Goal: Information Seeking & Learning: Learn about a topic

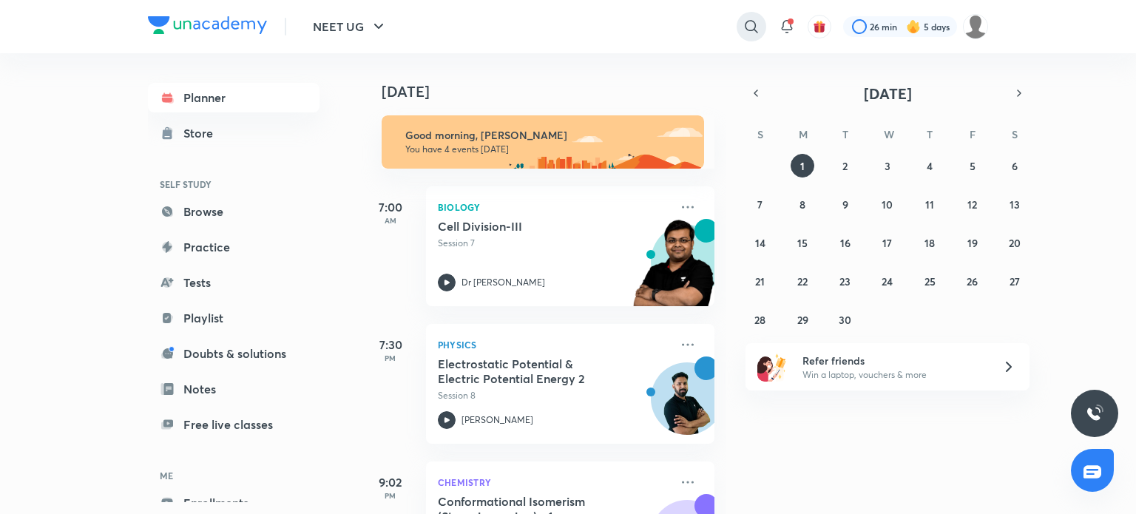
click at [746, 29] on icon at bounding box center [752, 27] width 18 height 18
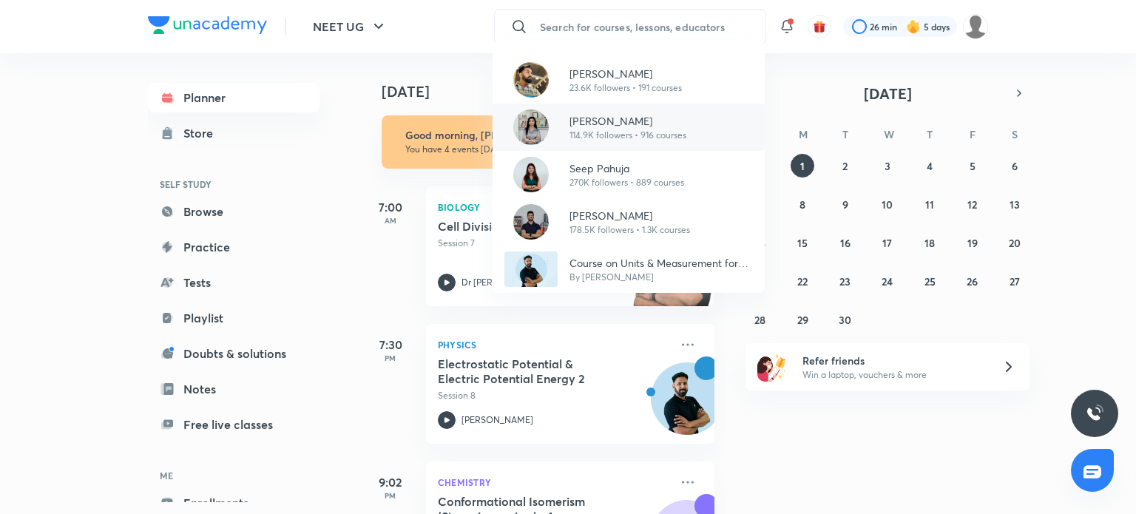
click at [612, 118] on p "[PERSON_NAME]" at bounding box center [628, 121] width 117 height 16
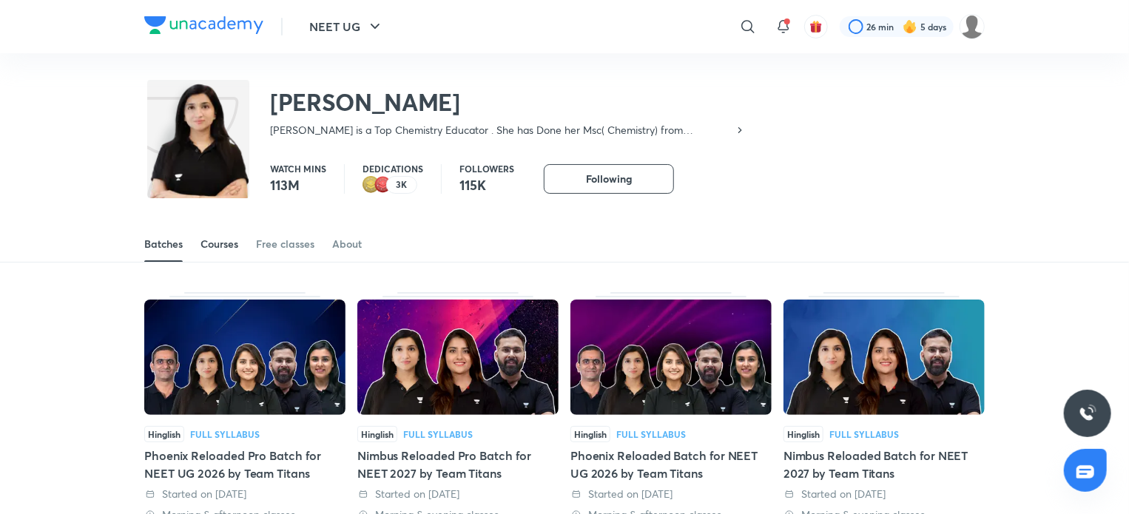
click at [226, 245] on div "Courses" at bounding box center [219, 244] width 38 height 15
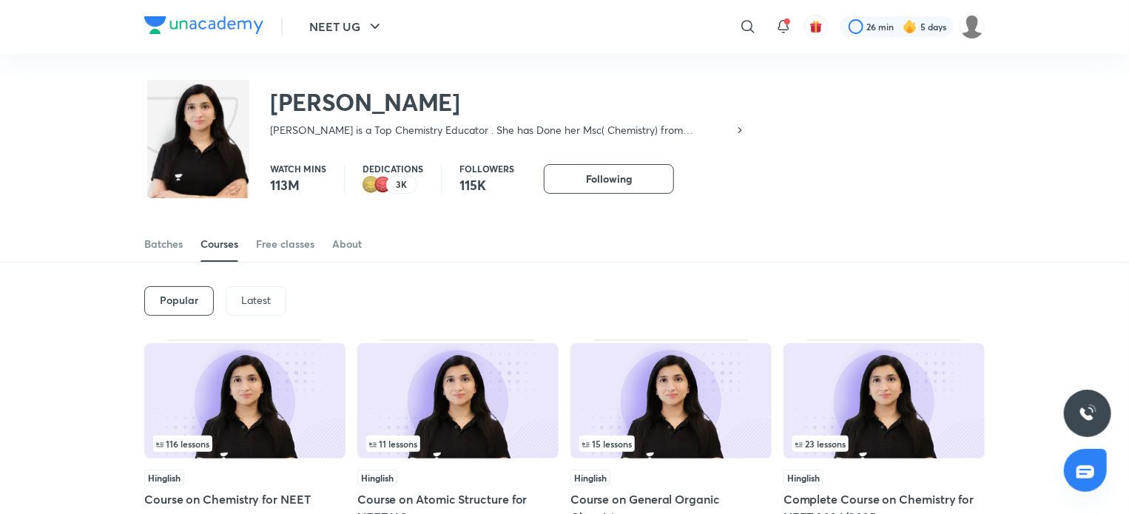
click at [257, 298] on p "Latest" at bounding box center [256, 300] width 30 height 12
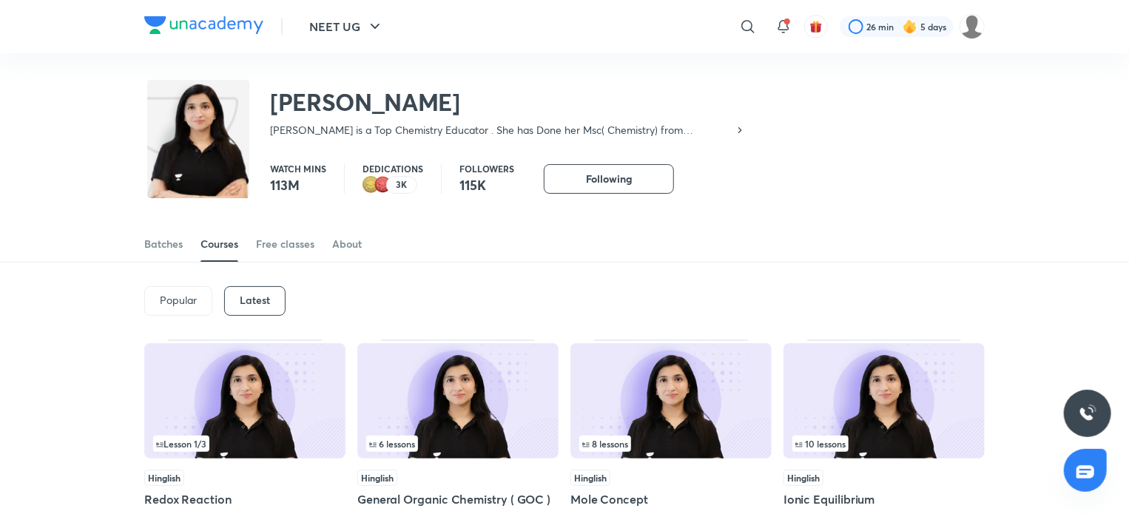
click at [231, 380] on img at bounding box center [244, 400] width 201 height 115
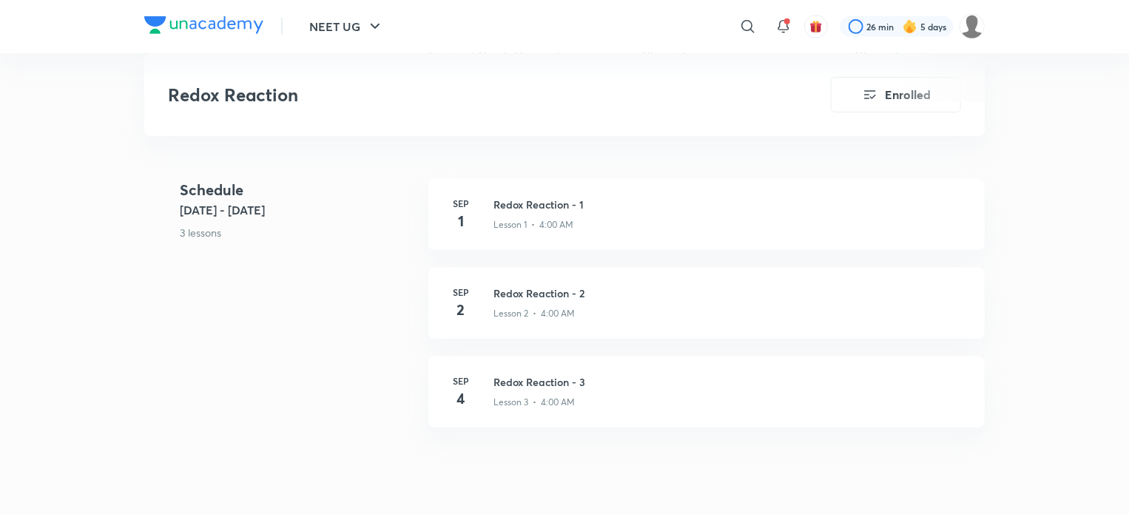
scroll to position [562, 0]
click at [464, 215] on h4 "1" at bounding box center [461, 220] width 30 height 22
click at [467, 216] on h4 "1" at bounding box center [461, 220] width 30 height 22
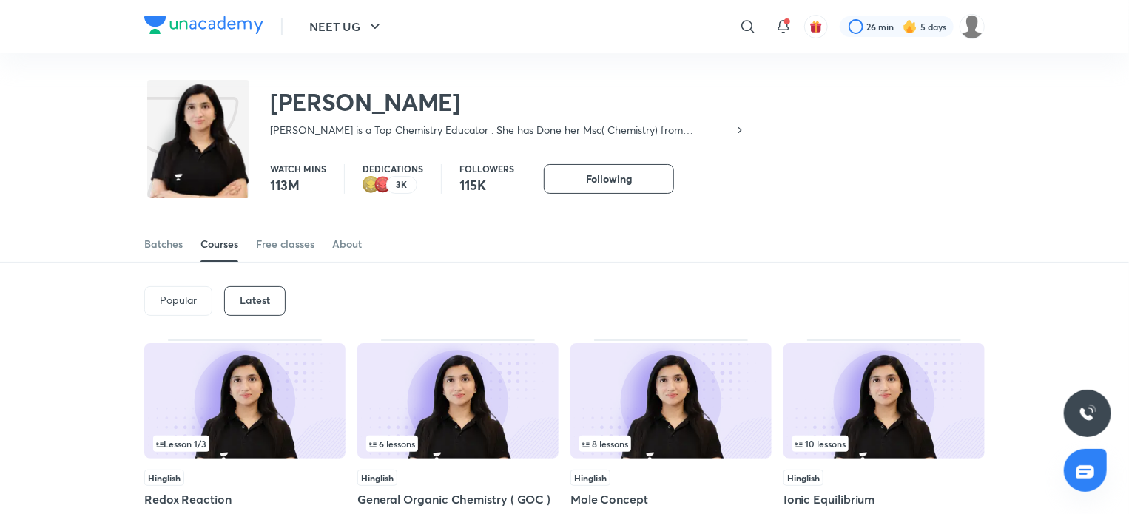
click at [484, 416] on img at bounding box center [457, 400] width 201 height 115
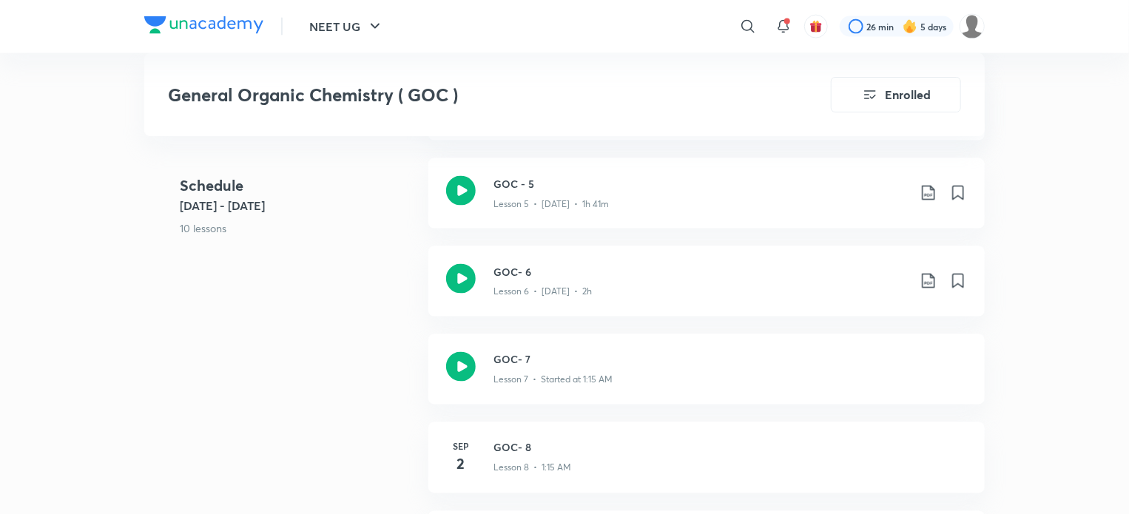
scroll to position [1124, 0]
click at [462, 456] on h4 "2" at bounding box center [461, 463] width 30 height 22
click at [463, 453] on h4 "2" at bounding box center [461, 463] width 30 height 22
click at [453, 354] on icon at bounding box center [461, 366] width 30 height 30
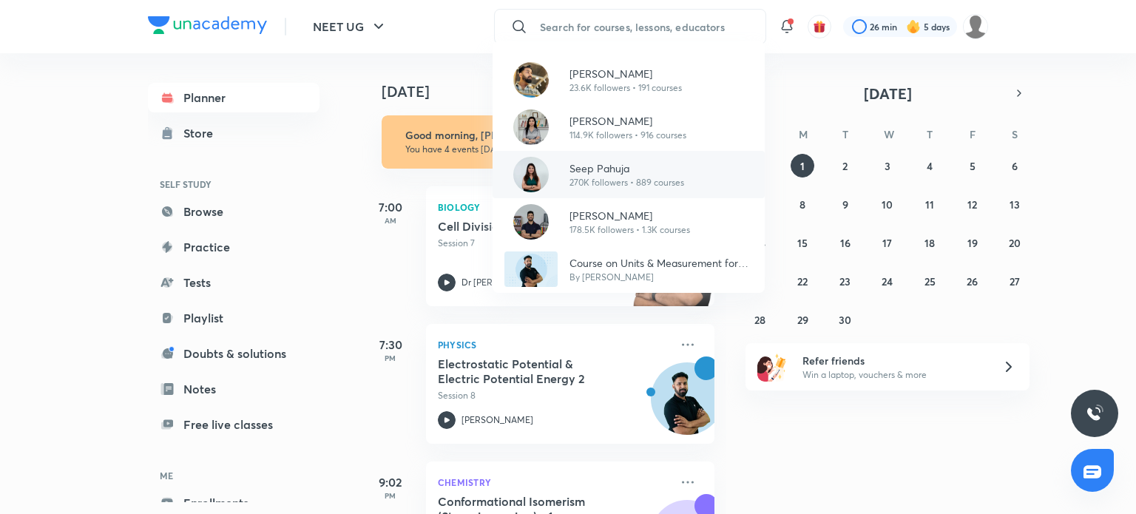
click at [615, 173] on p "Seep Pahuja" at bounding box center [627, 168] width 115 height 16
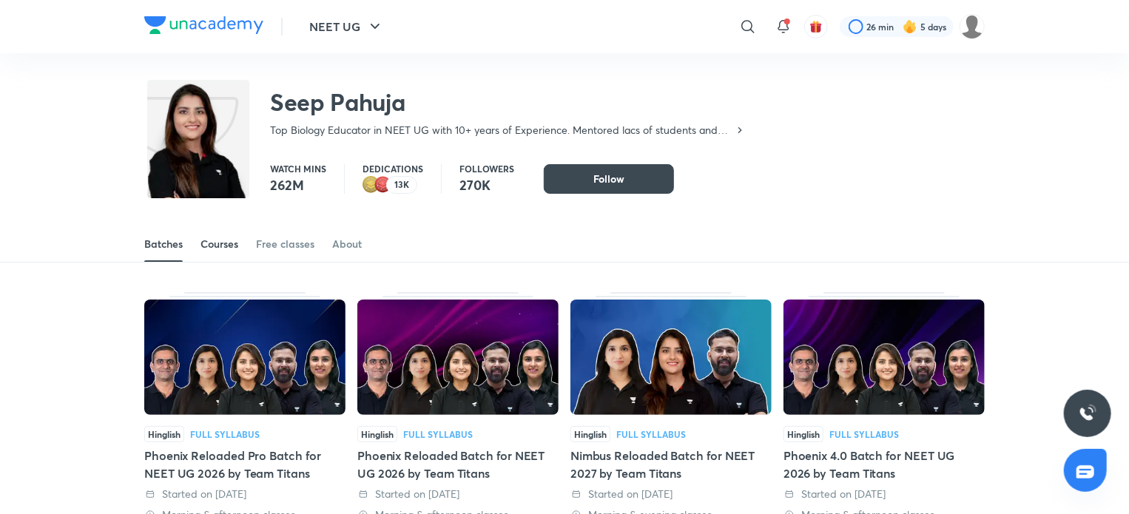
click at [211, 249] on div "Courses" at bounding box center [219, 244] width 38 height 15
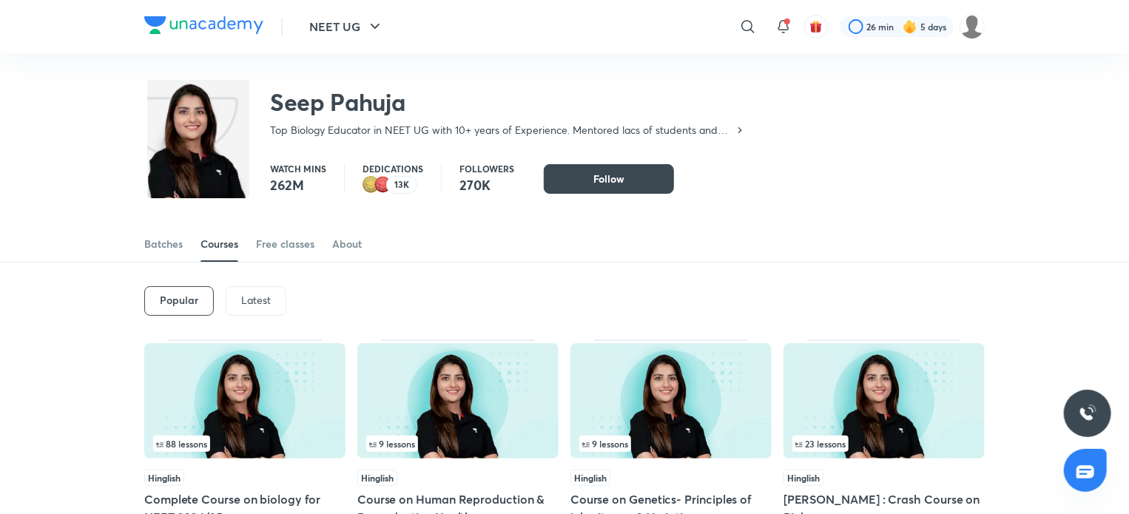
click at [257, 300] on p "Latest" at bounding box center [256, 300] width 30 height 12
click at [482, 399] on img at bounding box center [457, 400] width 201 height 115
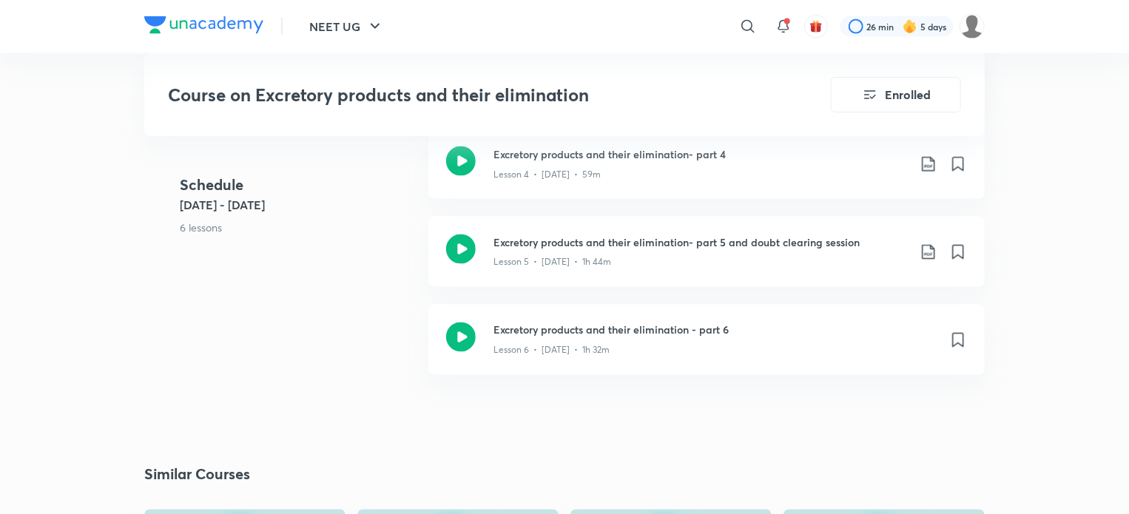
scroll to position [1154, 0]
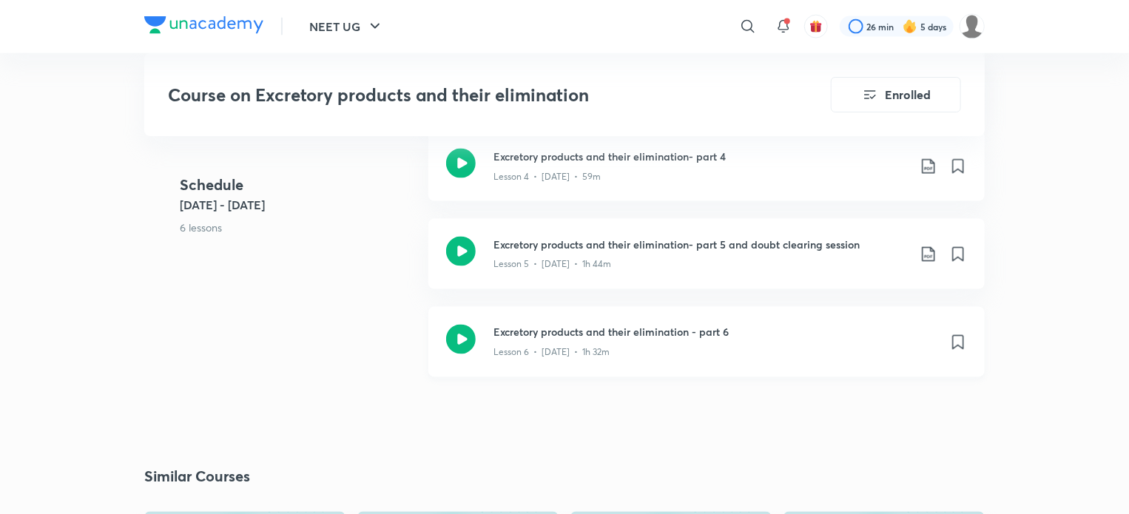
click at [462, 339] on icon at bounding box center [461, 340] width 30 height 30
